Goal: Information Seeking & Learning: Learn about a topic

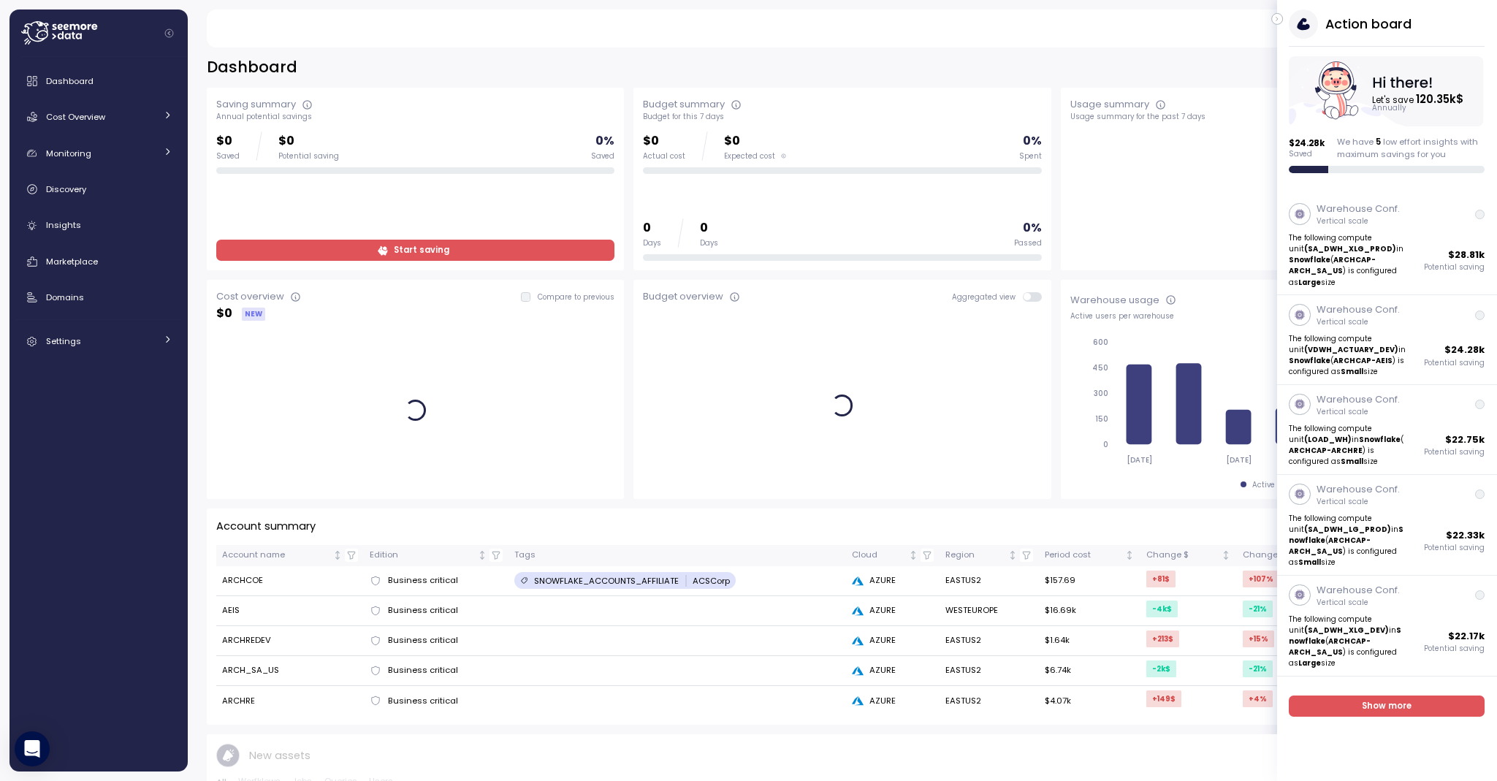
click at [1277, 19] on icon "button" at bounding box center [1276, 20] width 1 height 4
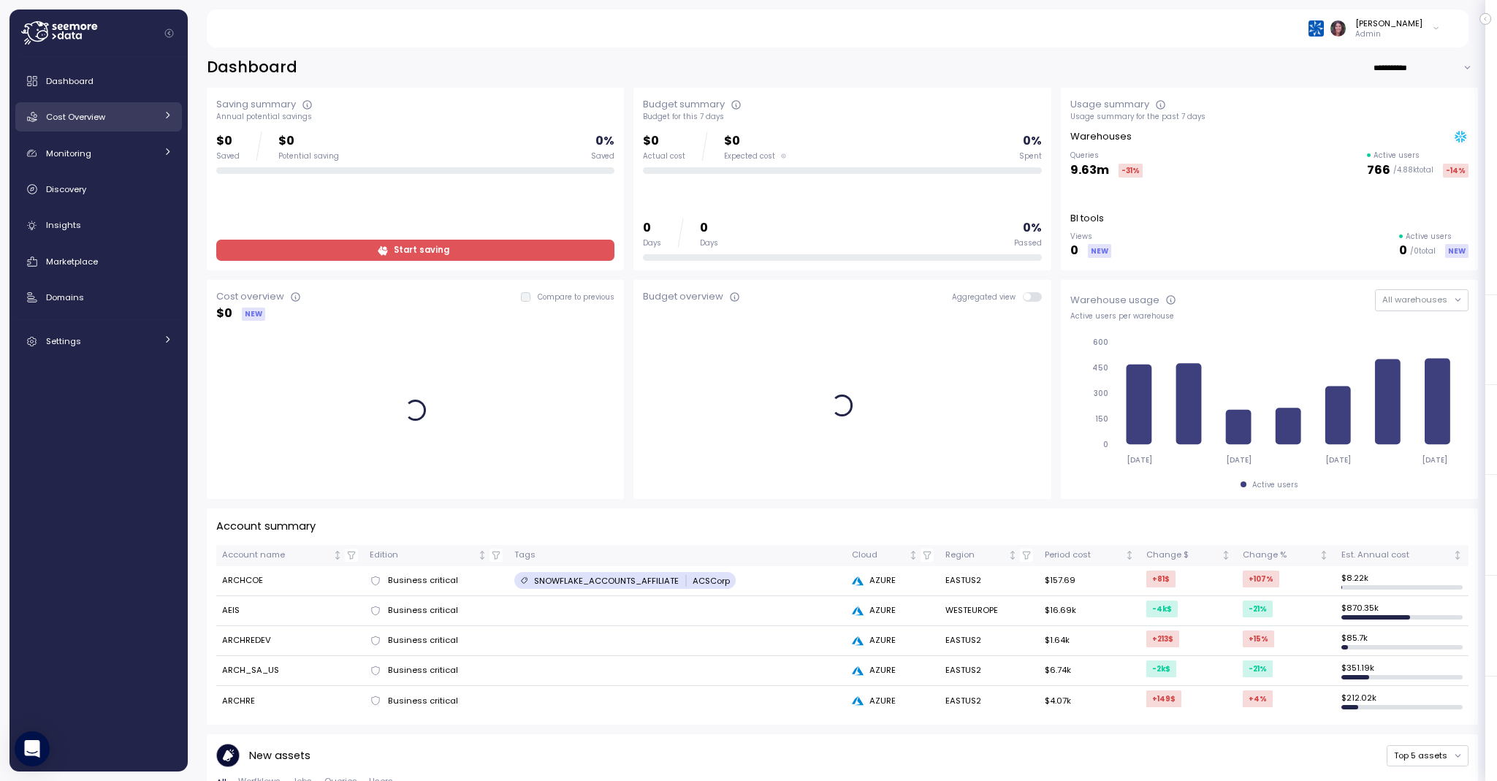
click at [140, 119] on div "Cost Overview" at bounding box center [101, 117] width 110 height 15
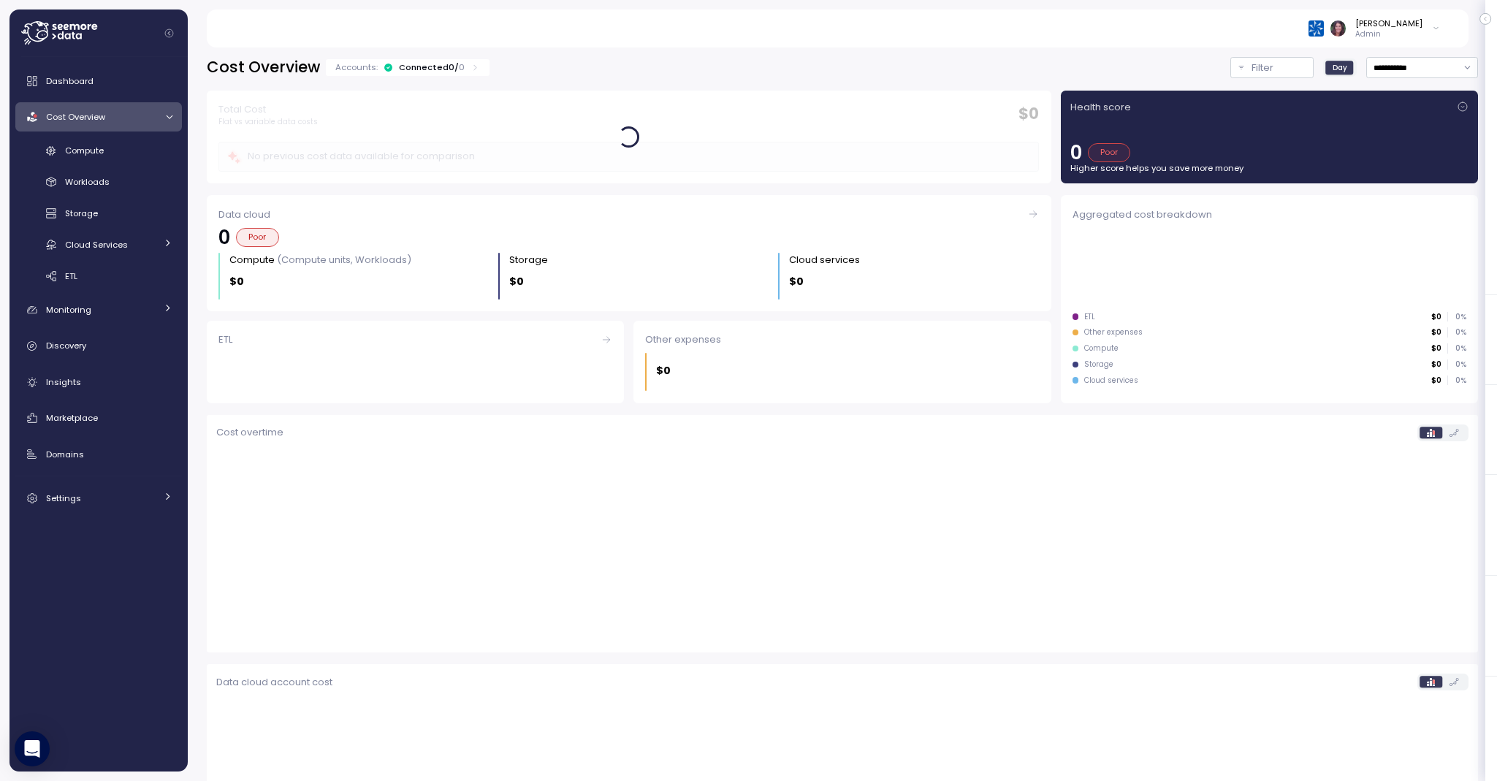
click at [446, 66] on div "Connected 0 / 0" at bounding box center [432, 67] width 66 height 12
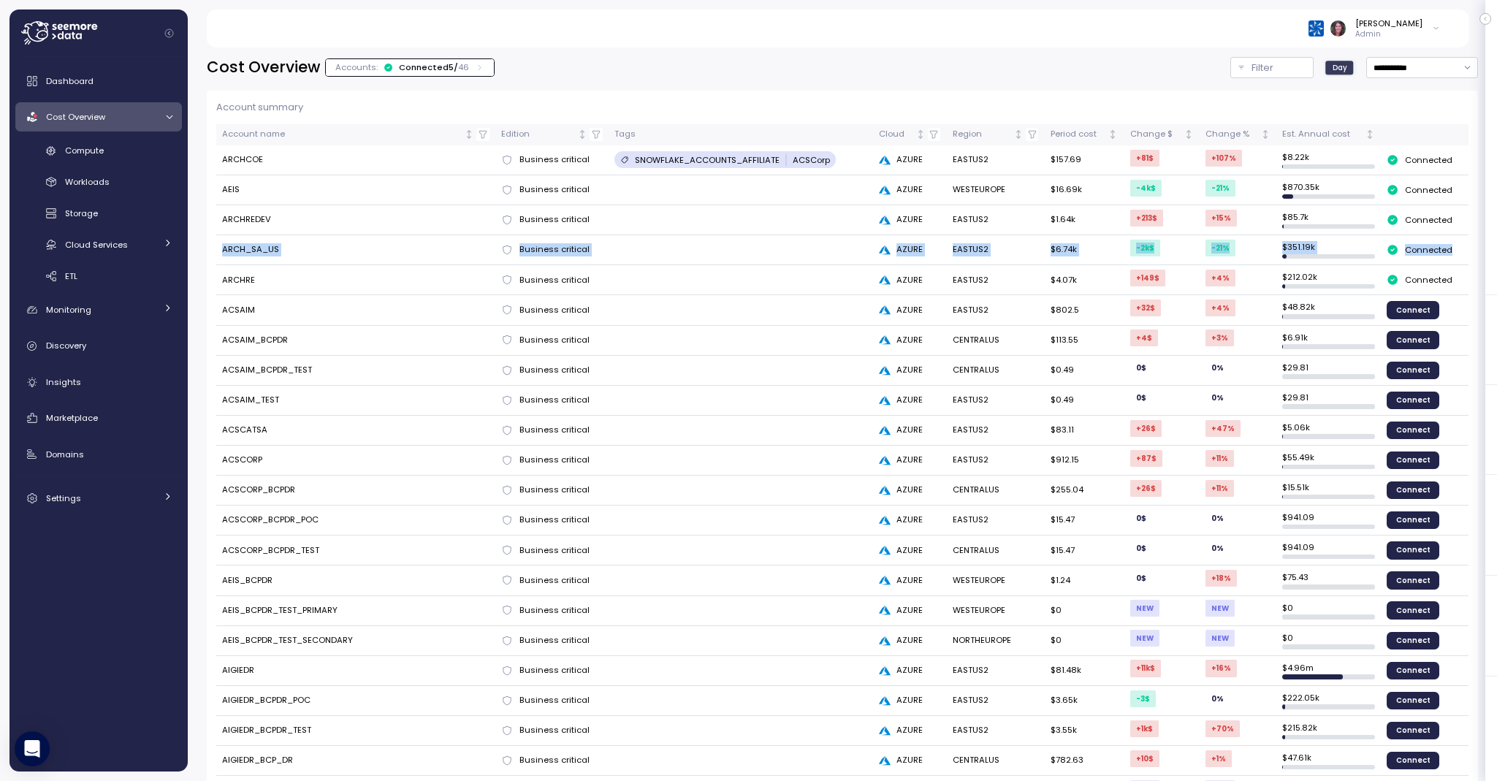
drag, startPoint x: 220, startPoint y: 250, endPoint x: 1445, endPoint y: 260, distance: 1225.6
click at [1445, 260] on tr "ARCH_SA_US Business critical AZURE EASTUS2 $6.74k -2k $ -21 % $ 351.19k Connect…" at bounding box center [842, 250] width 1252 height 30
click at [694, 259] on td at bounding box center [740, 250] width 264 height 30
drag, startPoint x: 1266, startPoint y: 248, endPoint x: 1332, endPoint y: 245, distance: 66.5
click at [1332, 245] on td "$ 351.19k" at bounding box center [1328, 250] width 104 height 30
